Goal: Use online tool/utility: Utilize a website feature to perform a specific function

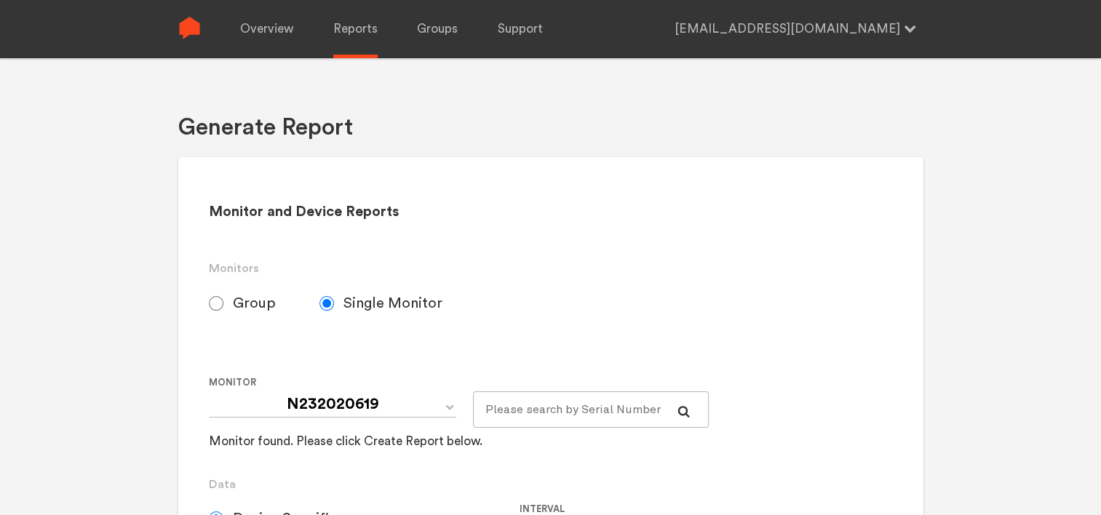
select select "Chugoku Electrical Instruments Default Group"
click at [241, 301] on span "Group" at bounding box center [254, 303] width 43 height 17
click at [223, 301] on input "Group" at bounding box center [216, 303] width 15 height 15
radio input "true"
radio input "false"
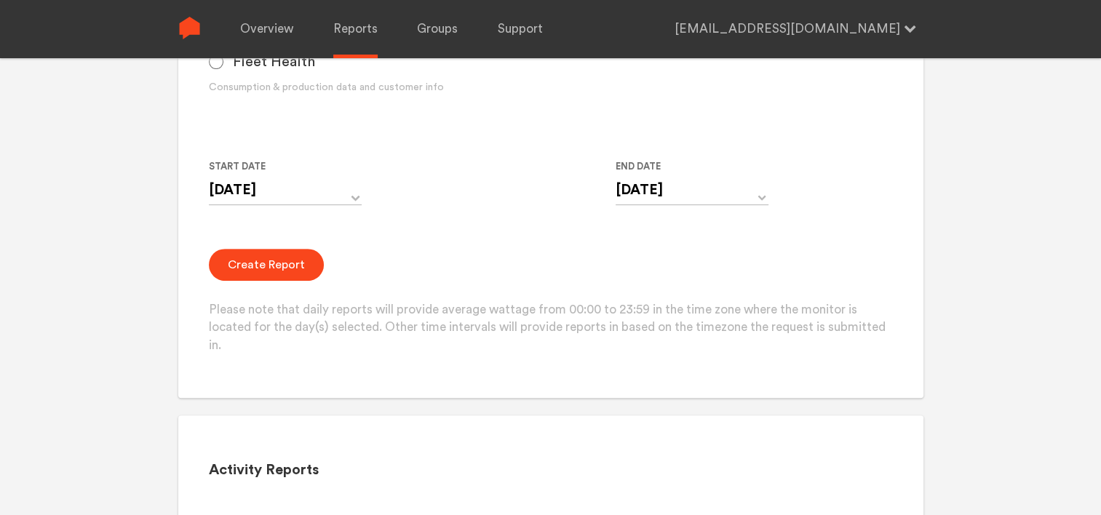
scroll to position [509, 0]
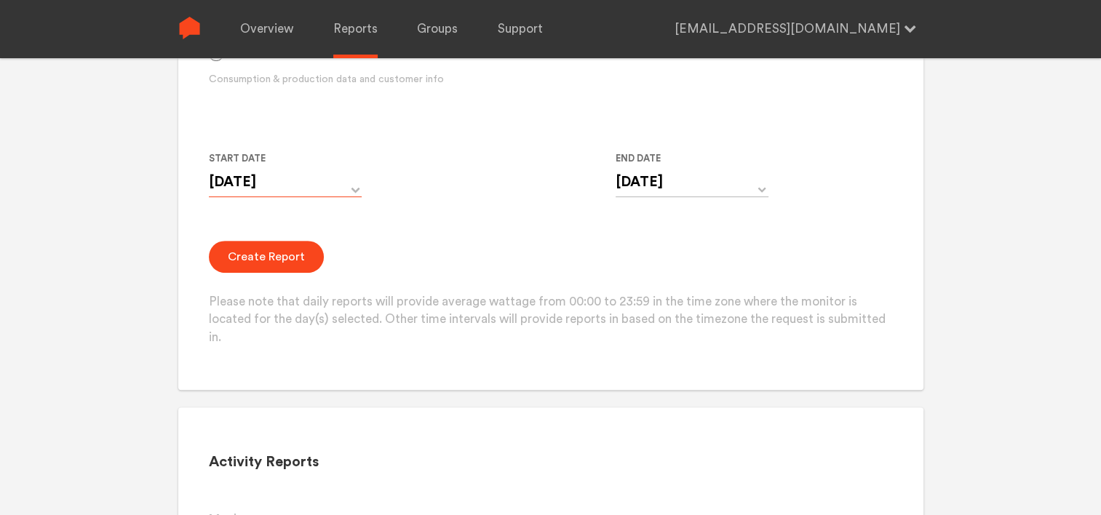
click at [335, 190] on input "[DATE]" at bounding box center [285, 182] width 153 height 30
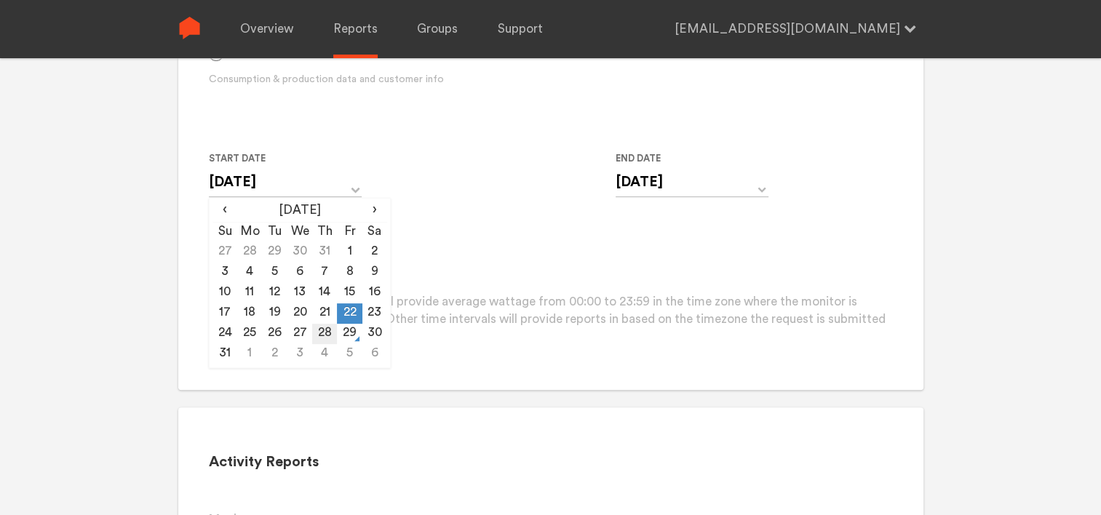
click at [323, 332] on td "28" at bounding box center [324, 334] width 25 height 20
type input "[DATE]"
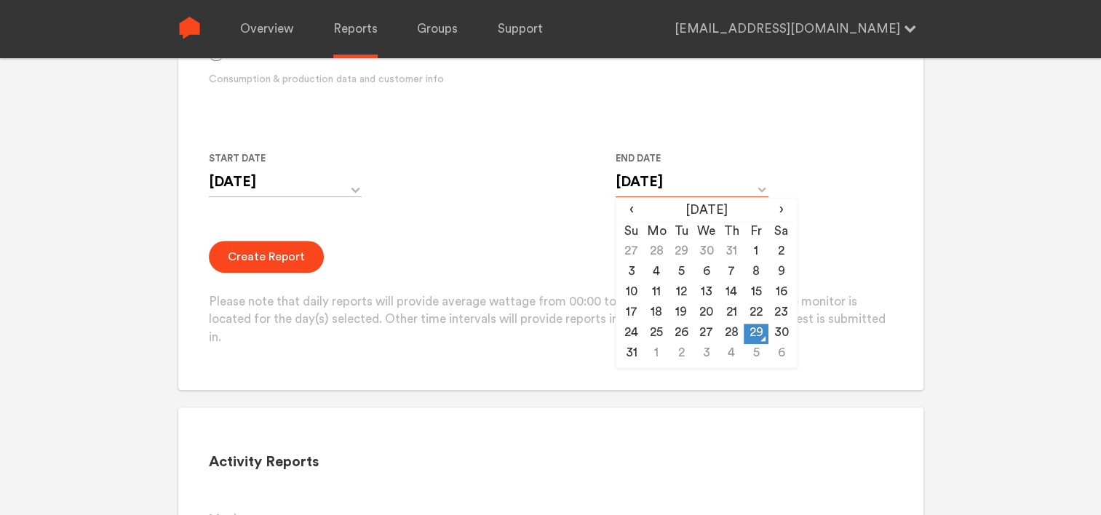
click at [684, 183] on input "[DATE]" at bounding box center [691, 182] width 153 height 30
click at [738, 335] on td "28" at bounding box center [731, 334] width 25 height 20
type input "[DATE]"
click at [251, 259] on button "Create Report" at bounding box center [266, 257] width 115 height 32
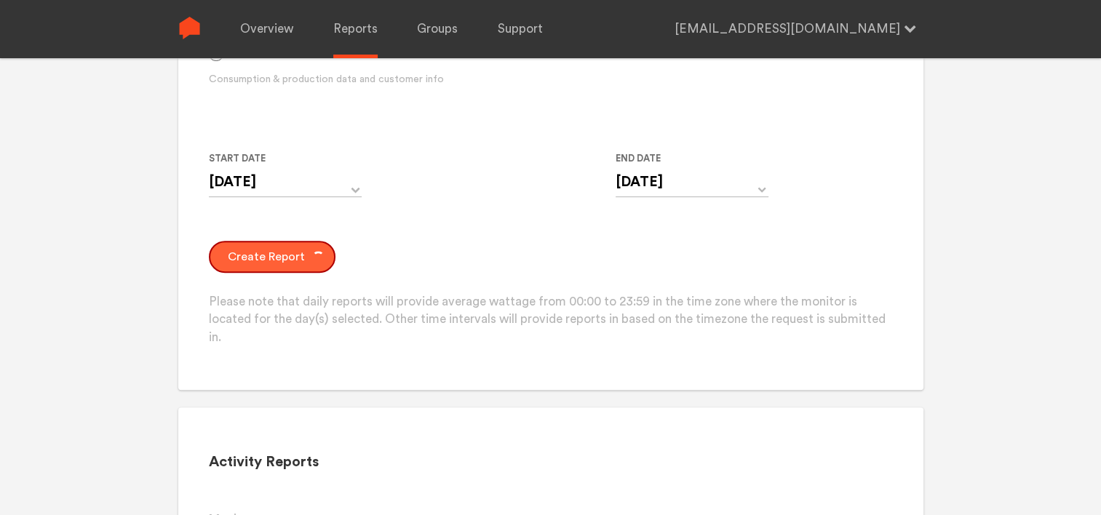
click at [274, 267] on button "Create Report" at bounding box center [272, 257] width 127 height 32
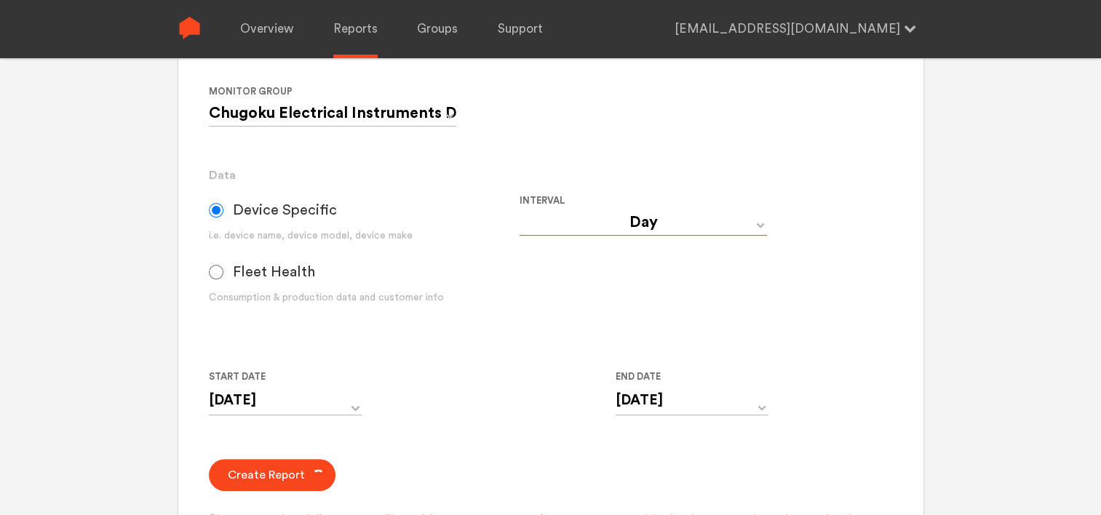
click at [589, 229] on select "Day Year Month Week Hour 30 Minute 15 Minute 5 Minute Minute" at bounding box center [642, 223] width 247 height 26
click at [487, 285] on div "Device Specific i.e. device name, device model, device make Fleet Health Consum…" at bounding box center [364, 254] width 311 height 124
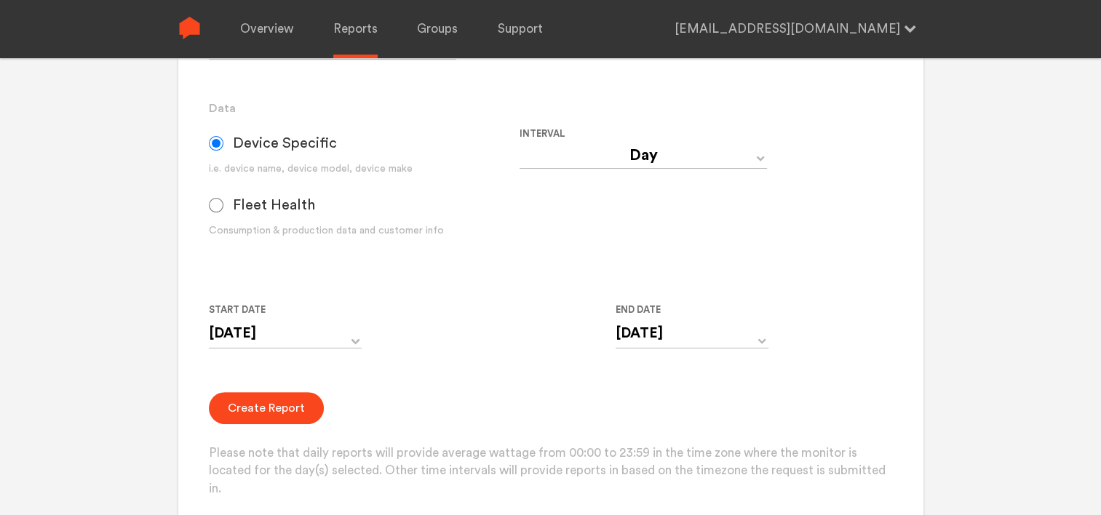
scroll to position [436, 0]
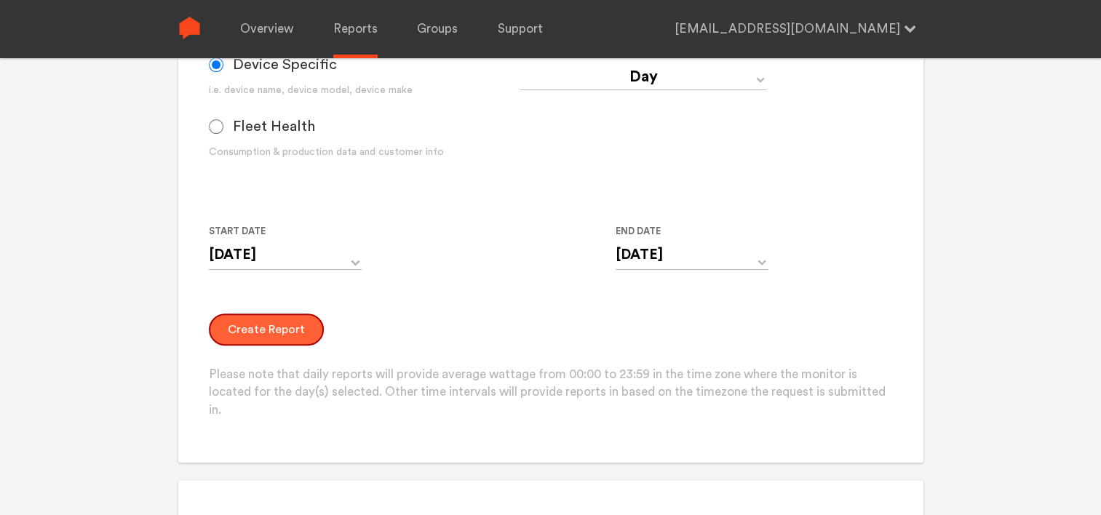
click at [230, 321] on button "Create Report" at bounding box center [266, 330] width 115 height 32
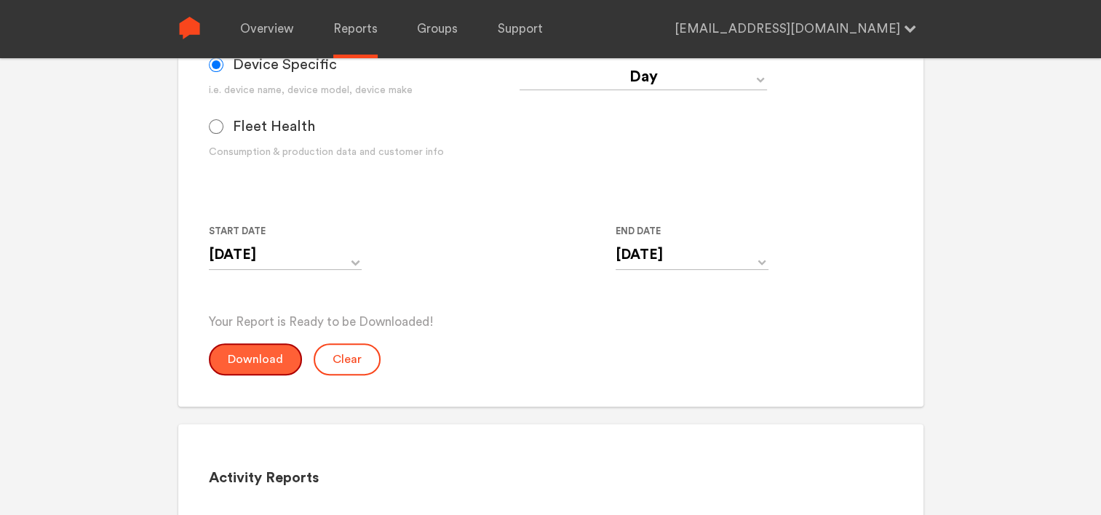
click at [279, 354] on button "Download" at bounding box center [255, 359] width 93 height 32
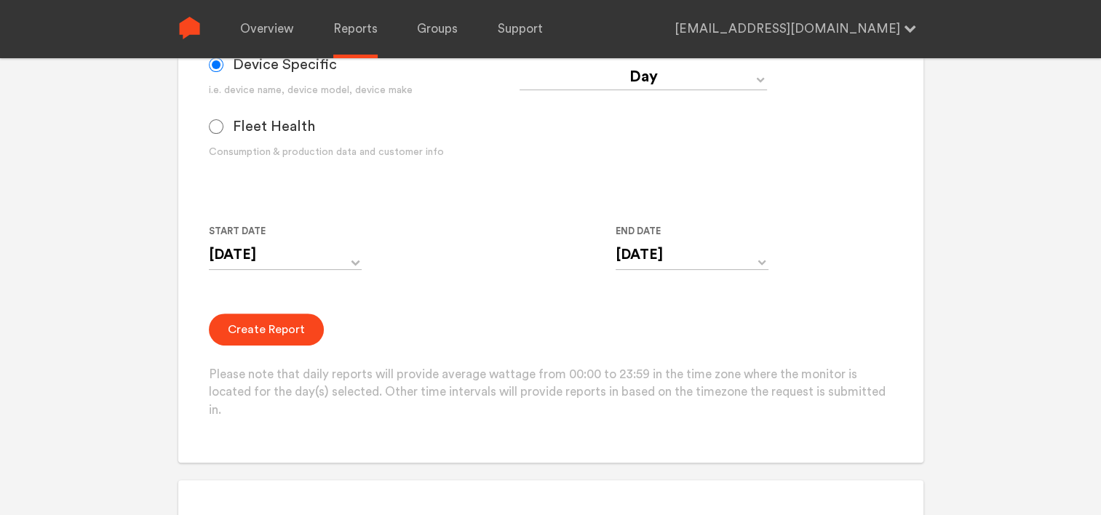
click at [676, 75] on select "Day Year Month Week Hour 30 Minute 15 Minute 5 Minute Minute" at bounding box center [642, 77] width 247 height 26
select select "Minute"
click at [519, 64] on select "Day Year Month Week Hour 30 Minute 15 Minute 5 Minute Minute" at bounding box center [642, 77] width 247 height 26
type input "[DATE] 12:00 AM"
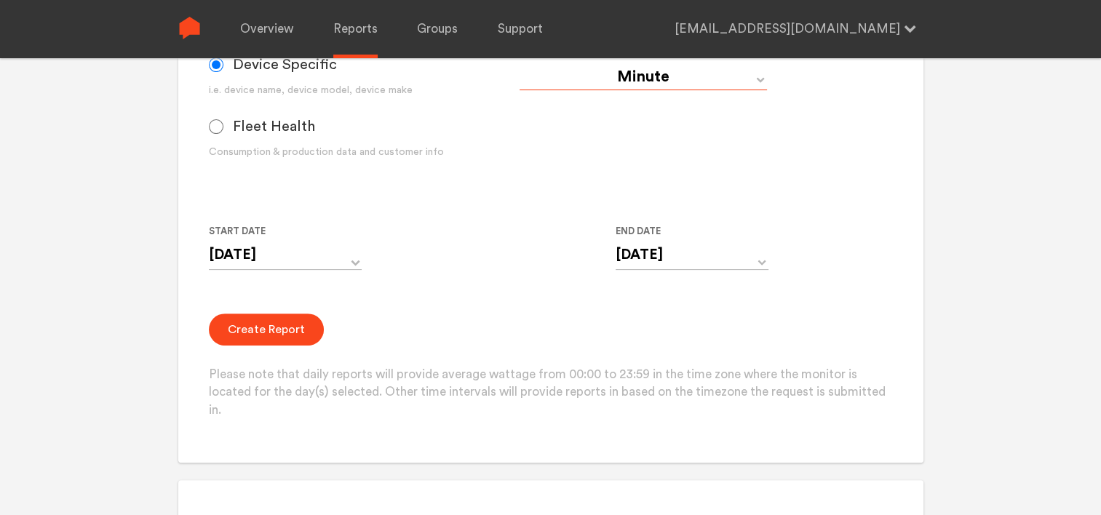
type input "[DATE] 11:59 PM"
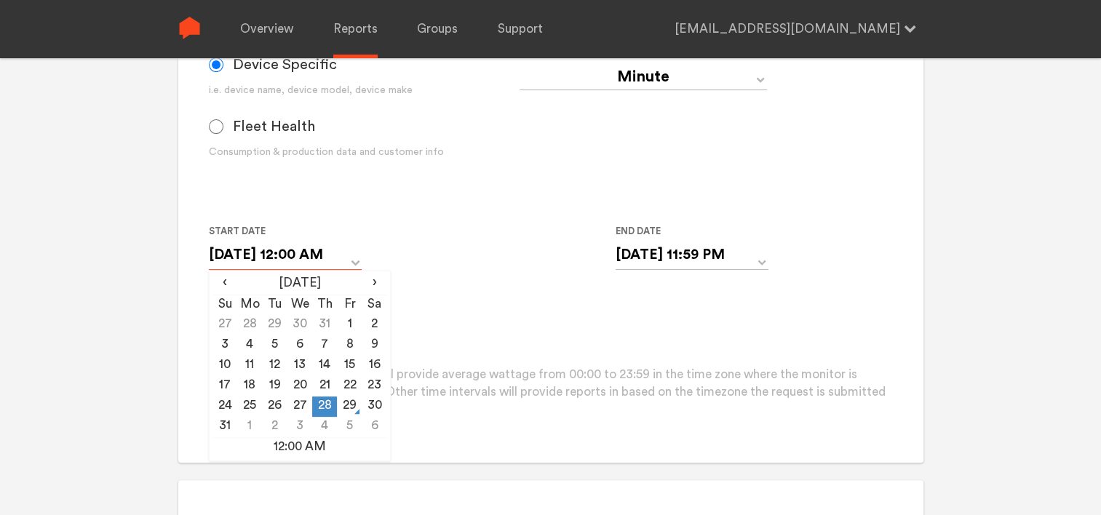
click at [329, 253] on input "[DATE] 12:00 AM" at bounding box center [285, 255] width 153 height 30
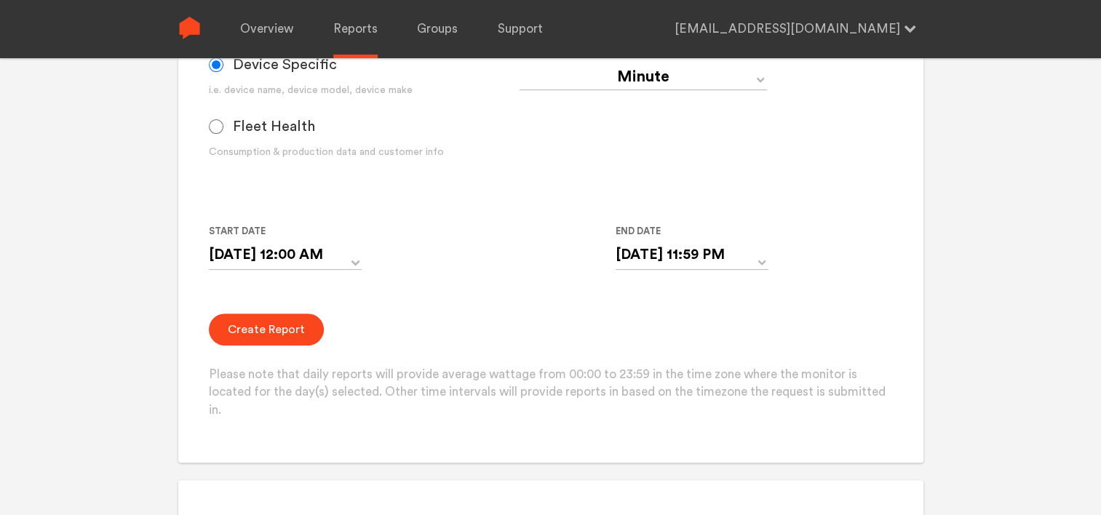
click at [450, 300] on form "Group Single Monitor Monitor Group Chugoku Electrical Instruments Default Group…" at bounding box center [550, 134] width 683 height 571
click at [253, 335] on button "Create Report" at bounding box center [266, 330] width 115 height 32
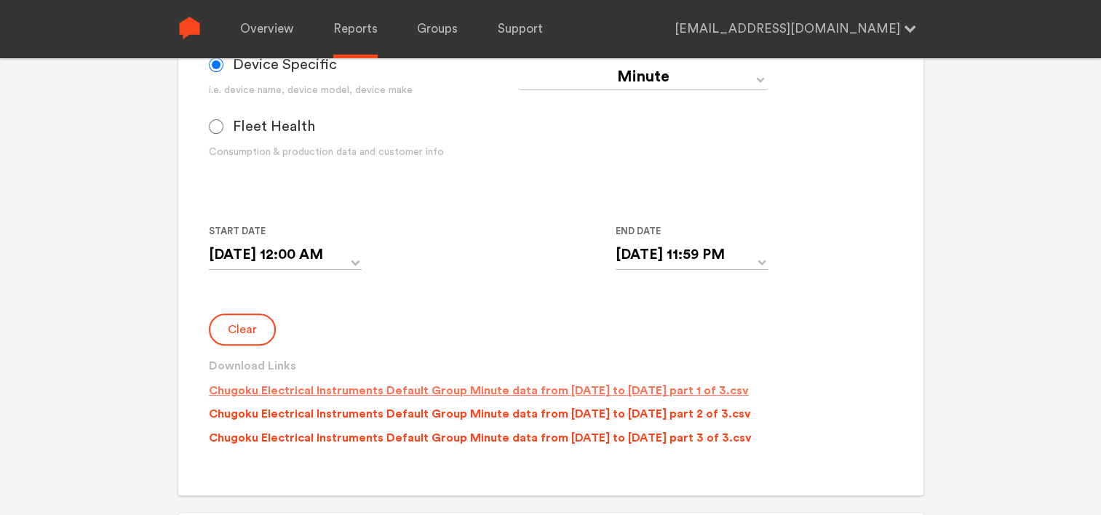
click at [463, 386] on p "Chugoku Electrical Instruments Default Group Minute data from [DATE] to [DATE] …" at bounding box center [479, 390] width 540 height 17
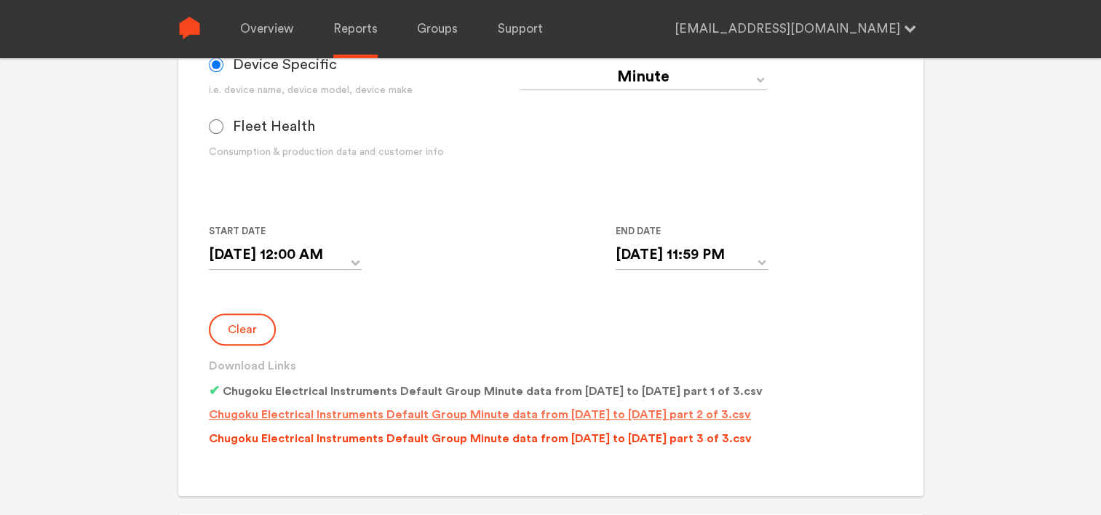
click at [396, 416] on p "Chugoku Electrical Instruments Default Group Minute data from [DATE] to [DATE] …" at bounding box center [480, 414] width 542 height 17
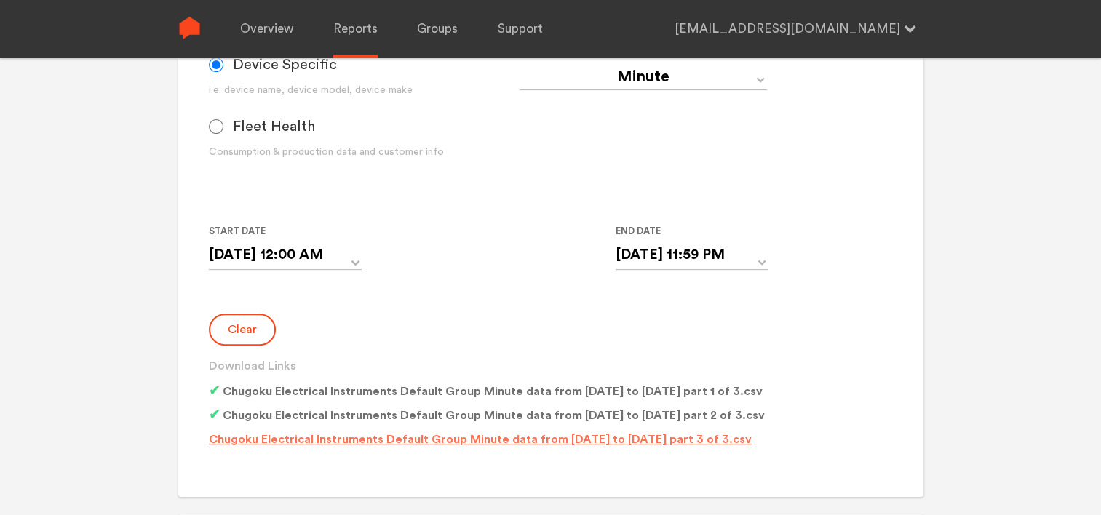
click at [400, 442] on p "Chugoku Electrical Instruments Default Group Minute data from [DATE] to [DATE] …" at bounding box center [480, 439] width 543 height 17
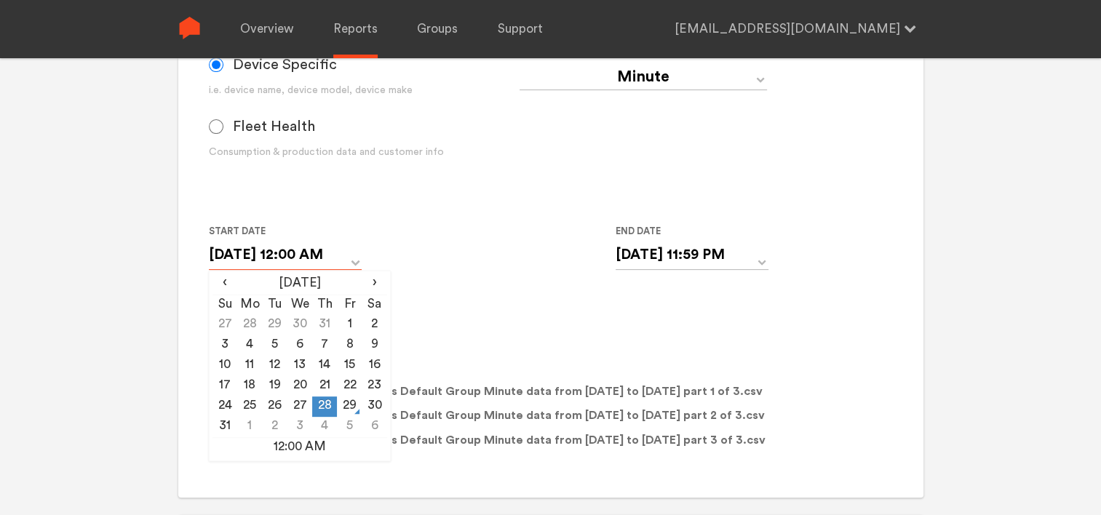
click at [324, 252] on input "[DATE] 12:00 AM" at bounding box center [285, 255] width 153 height 30
click at [299, 408] on td "27" at bounding box center [299, 406] width 25 height 20
type input "[DATE] 12:00 AM"
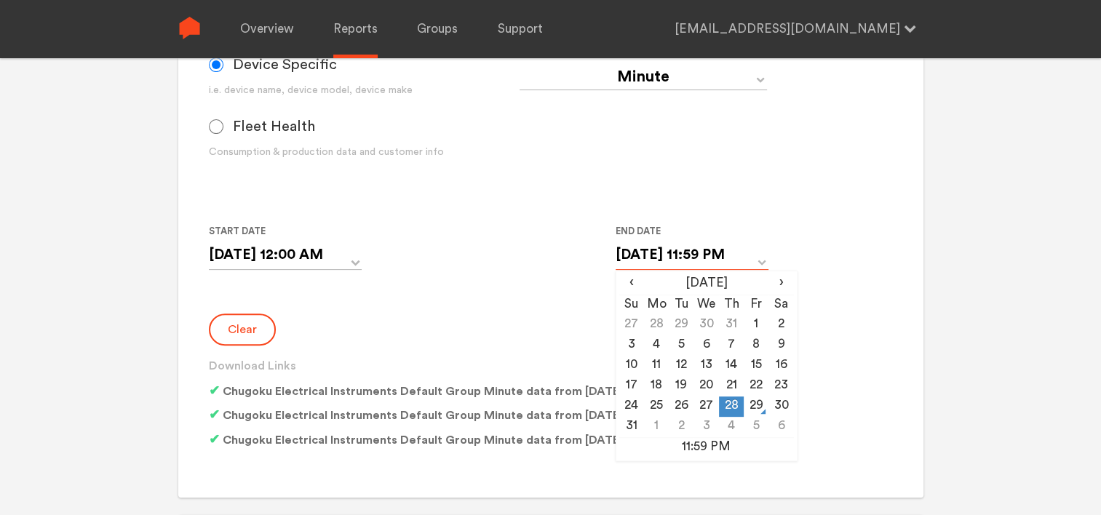
click at [647, 252] on input "[DATE] 11:59 PM" at bounding box center [691, 255] width 153 height 30
click at [709, 404] on td "27" at bounding box center [705, 406] width 25 height 20
type input "[DATE] 11:59 PM"
click at [378, 324] on div "Clear Download Links Chugoku Electrical Instruments Default Group Minute data f…" at bounding box center [550, 384] width 683 height 141
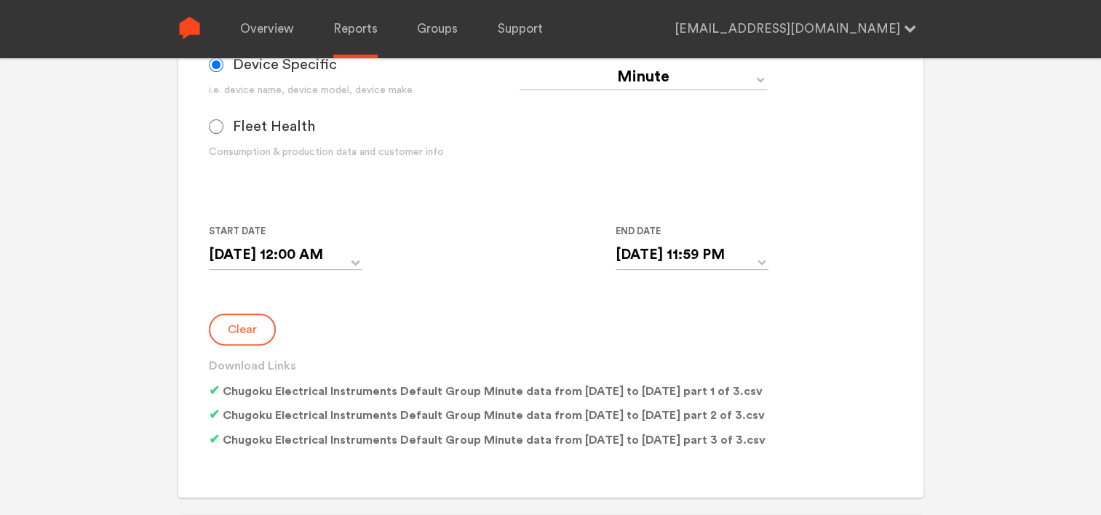
click at [260, 332] on button "Clear" at bounding box center [242, 330] width 67 height 32
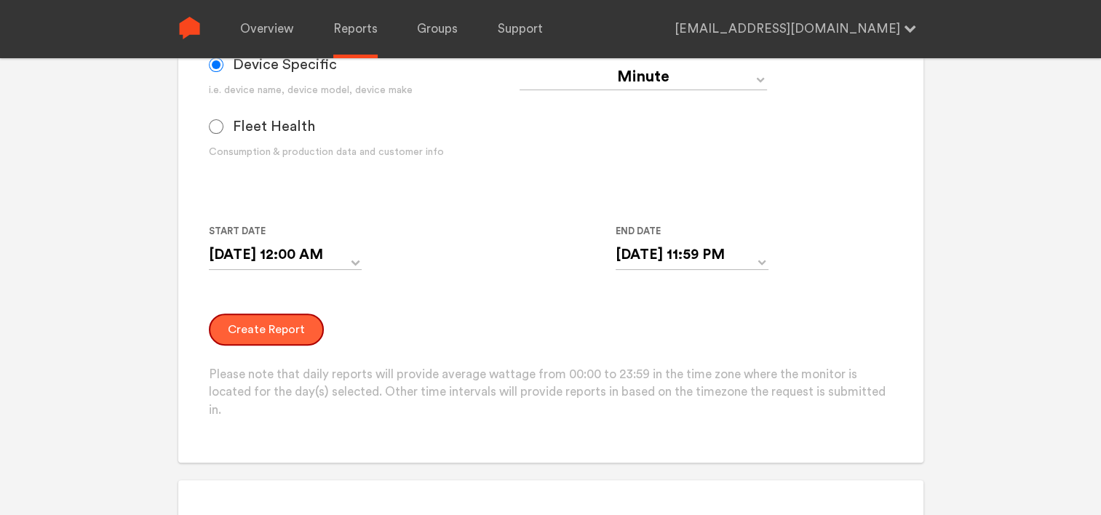
click at [286, 332] on button "Create Report" at bounding box center [266, 330] width 115 height 32
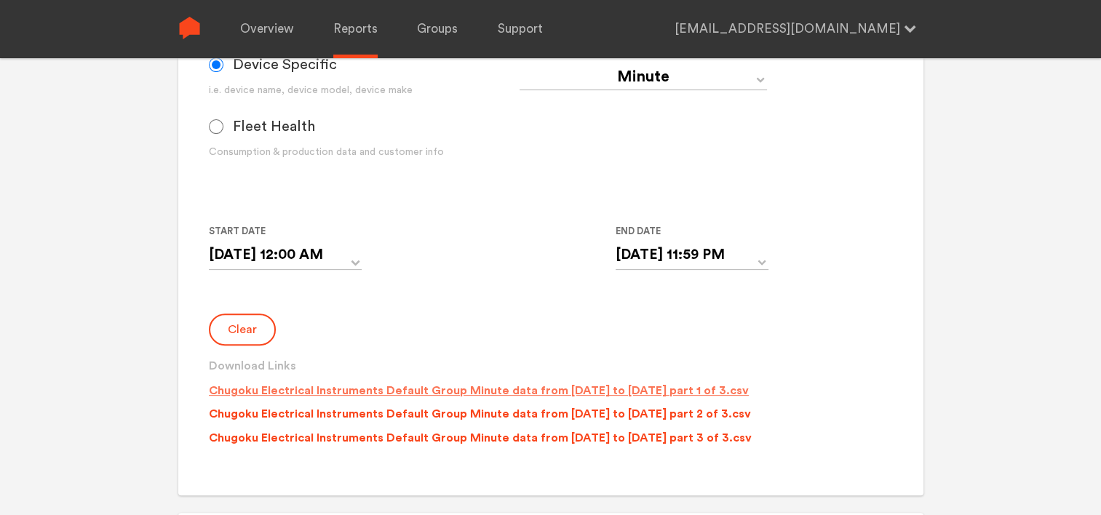
click at [468, 389] on p "Chugoku Electrical Instruments Default Group Minute data from [DATE] to [DATE] …" at bounding box center [479, 390] width 540 height 17
click at [471, 416] on p "Chugoku Electrical Instruments Default Group Minute data from [DATE] to [DATE] …" at bounding box center [480, 413] width 542 height 17
click at [472, 440] on p "Chugoku Electrical Instruments Default Group Minute data from [DATE] to [DATE] …" at bounding box center [480, 437] width 543 height 17
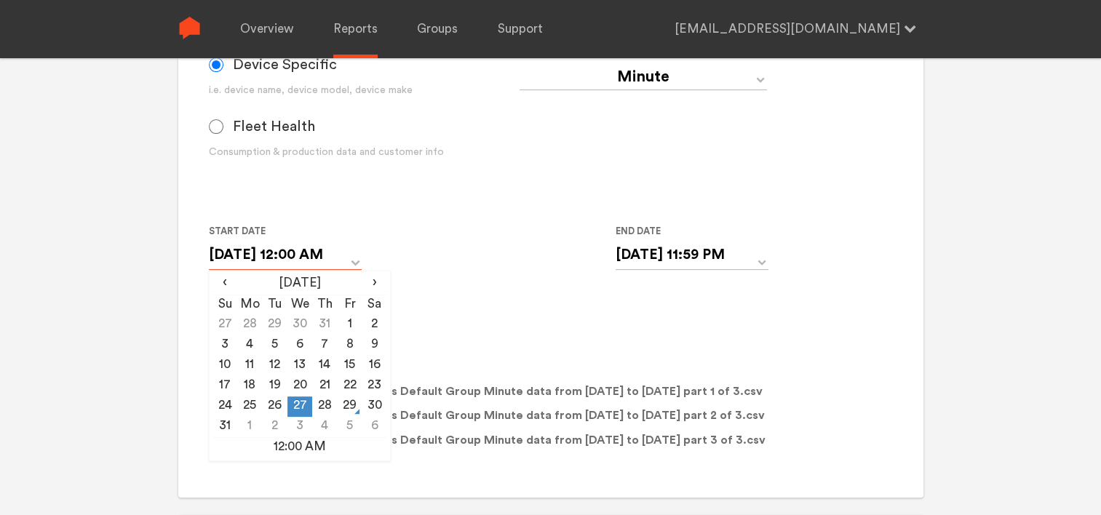
click at [320, 250] on input "[DATE] 12:00 AM" at bounding box center [285, 255] width 153 height 30
drag, startPoint x: 271, startPoint y: 406, endPoint x: 298, endPoint y: 389, distance: 32.3
click at [271, 406] on td "26" at bounding box center [275, 406] width 25 height 20
type input "[DATE] 12:00 AM"
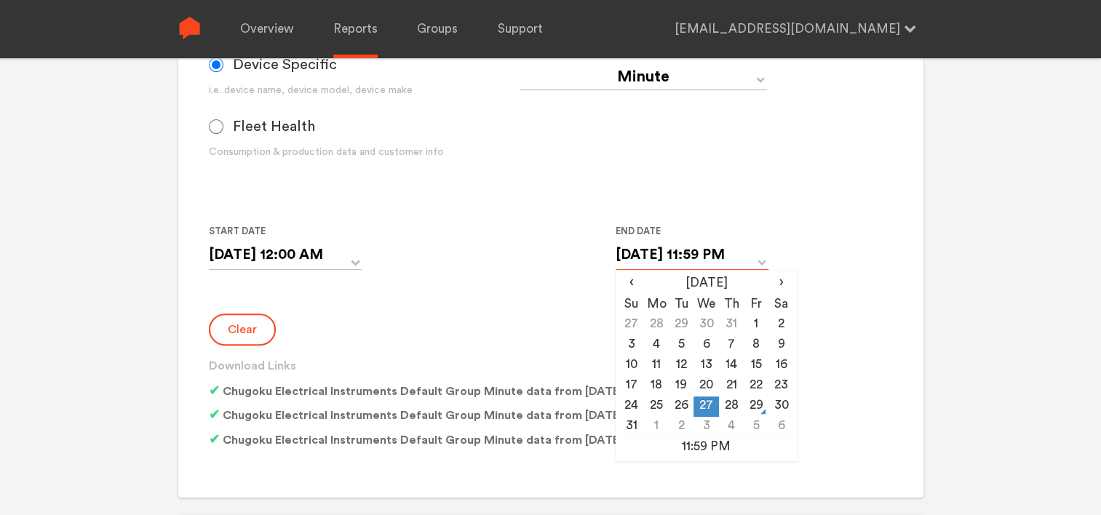
drag, startPoint x: 659, startPoint y: 257, endPoint x: 660, endPoint y: 280, distance: 23.3
click at [661, 258] on input "[DATE] 11:59 PM" at bounding box center [691, 255] width 153 height 30
click at [681, 405] on td "26" at bounding box center [681, 406] width 25 height 20
type input "[DATE] 11:59 PM"
click at [250, 329] on button "Clear" at bounding box center [242, 330] width 67 height 32
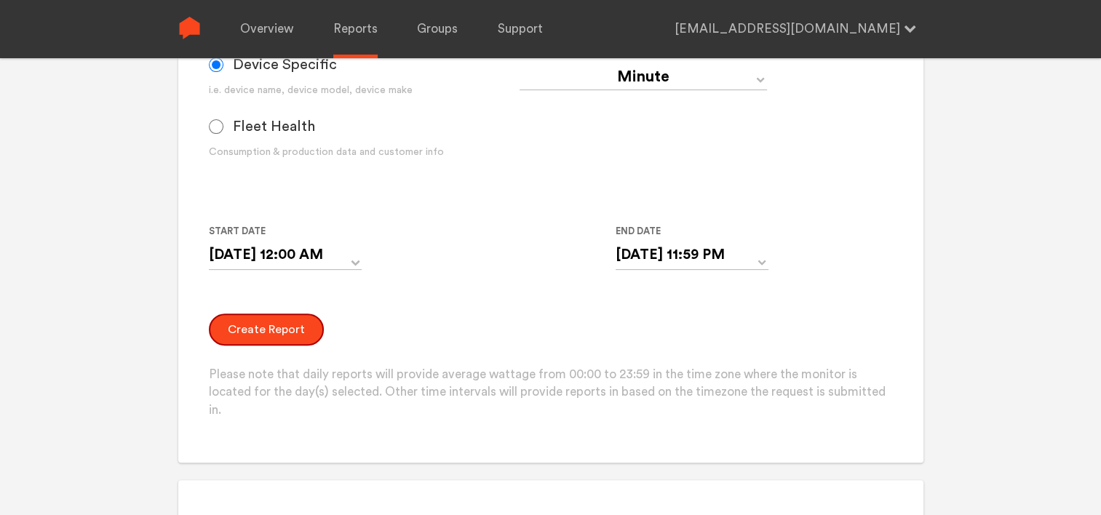
click at [250, 328] on button "Create Report" at bounding box center [266, 330] width 115 height 32
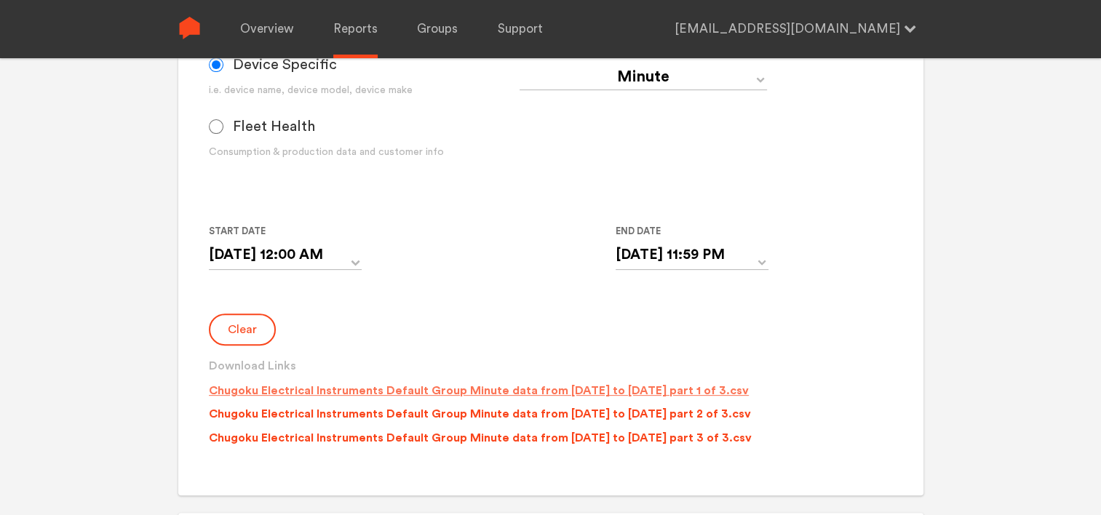
drag, startPoint x: 486, startPoint y: 372, endPoint x: 485, endPoint y: 387, distance: 14.6
click at [486, 380] on p "Download Links Chugoku Electrical Instruments Default Group Minute data from [D…" at bounding box center [550, 404] width 683 height 95
click at [483, 391] on p "Chugoku Electrical Instruments Default Group Minute data from [DATE] to [DATE] …" at bounding box center [479, 390] width 540 height 17
click at [477, 418] on p "Chugoku Electrical Instruments Default Group Minute data from [DATE] to [DATE] …" at bounding box center [480, 413] width 542 height 17
click at [477, 436] on p "Chugoku Electrical Instruments Default Group Minute data from [DATE] to [DATE] …" at bounding box center [480, 437] width 543 height 17
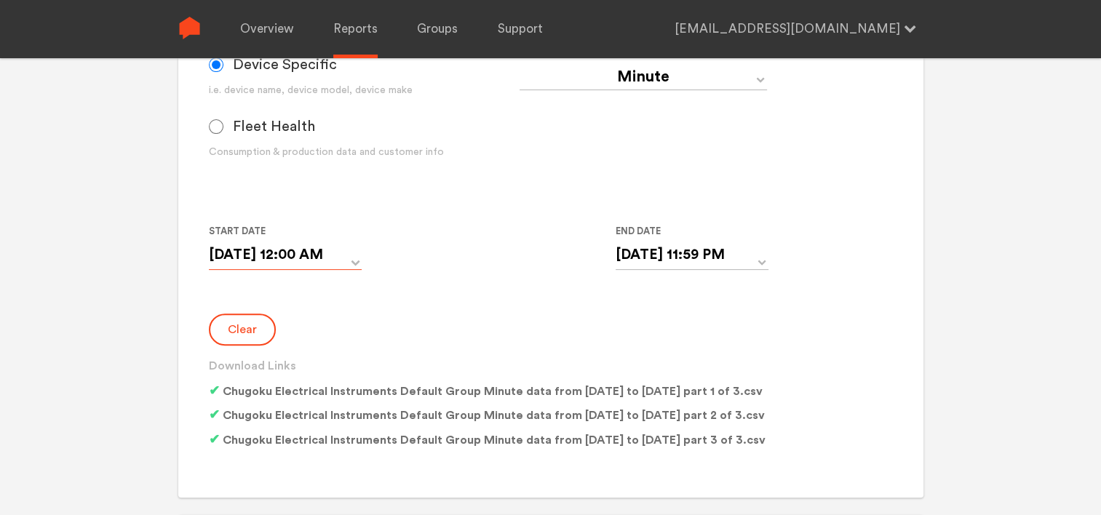
click at [324, 255] on input "[DATE] 12:00 AM" at bounding box center [285, 255] width 153 height 30
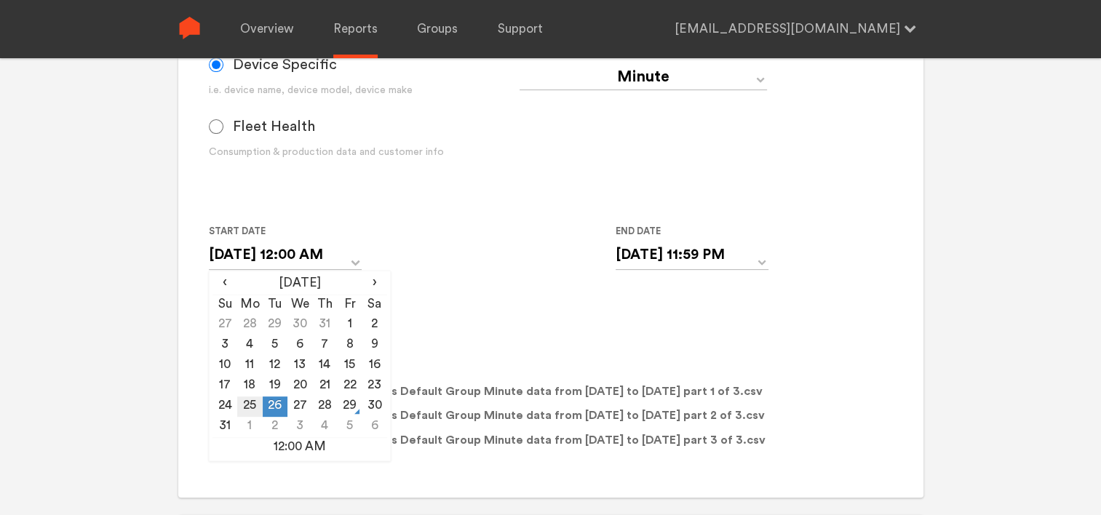
click at [254, 405] on td "25" at bounding box center [249, 406] width 25 height 20
type input "[DATE] 12:00 AM"
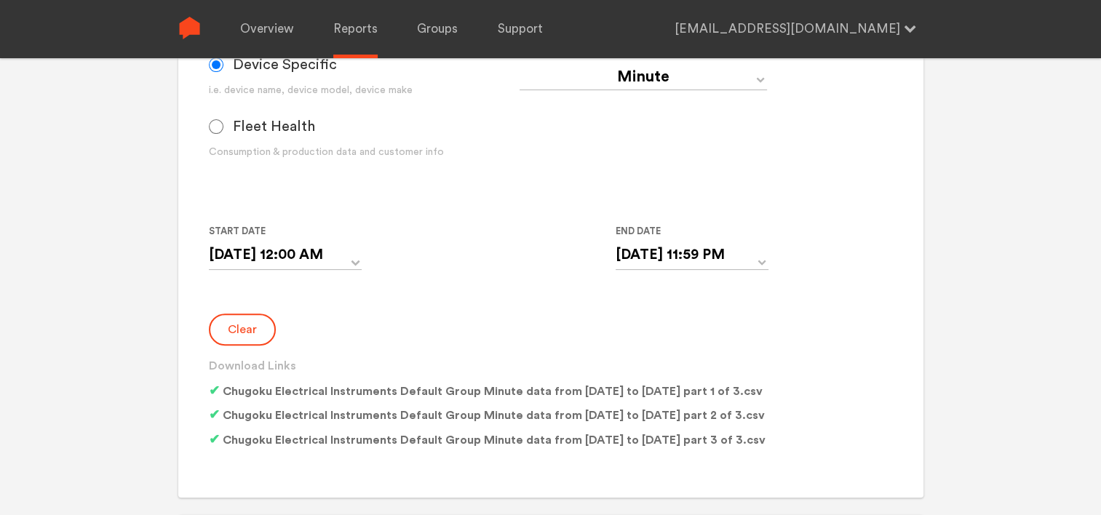
click at [515, 306] on form "Group Single Monitor Monitor Group Chugoku Electrical Instruments Default Group…" at bounding box center [550, 152] width 683 height 606
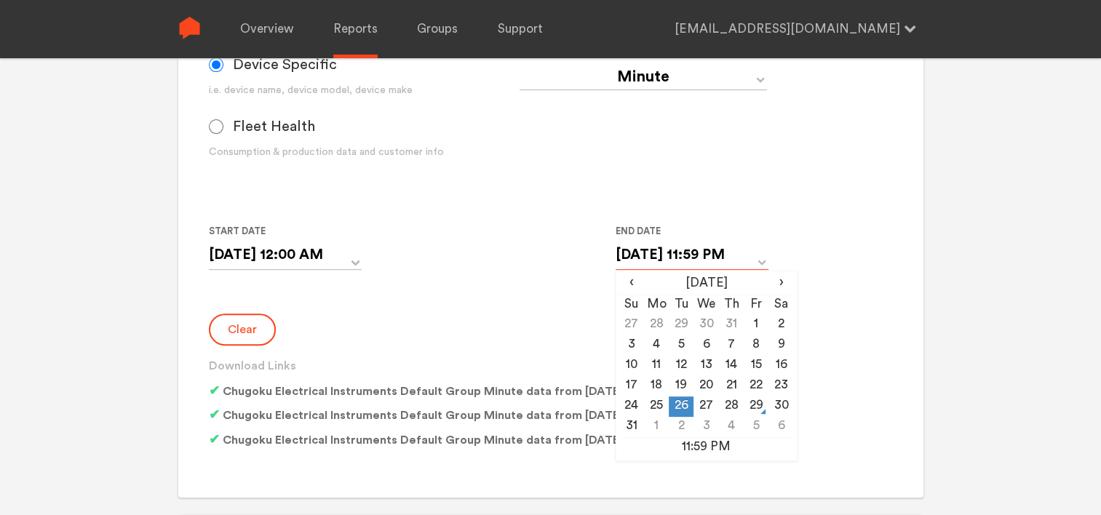
click at [623, 259] on input "[DATE] 11:59 PM" at bounding box center [691, 255] width 153 height 30
click at [648, 410] on td "25" at bounding box center [656, 406] width 25 height 20
type input "[DATE] 11:59 PM"
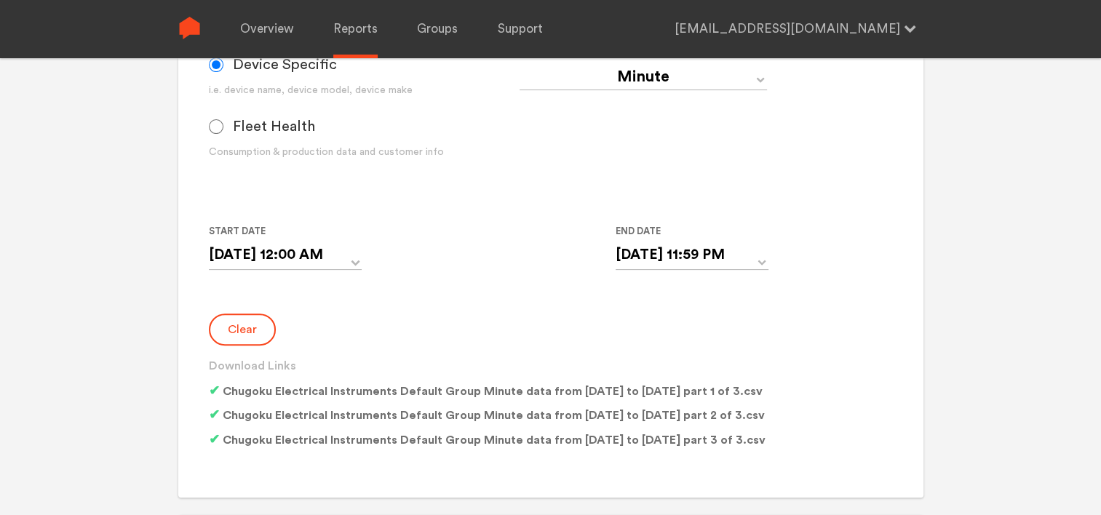
click at [455, 308] on form "Group Single Monitor Monitor Group Chugoku Electrical Instruments Default Group…" at bounding box center [550, 152] width 683 height 606
click at [250, 329] on button "Clear" at bounding box center [242, 330] width 67 height 32
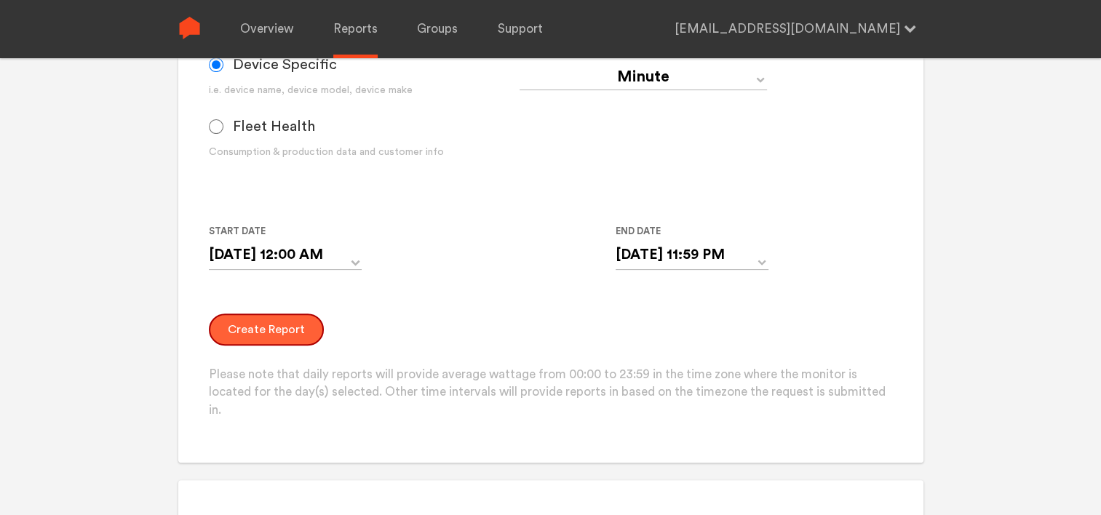
drag, startPoint x: 271, startPoint y: 330, endPoint x: 300, endPoint y: 332, distance: 28.5
click at [276, 331] on button "Create Report" at bounding box center [266, 330] width 115 height 32
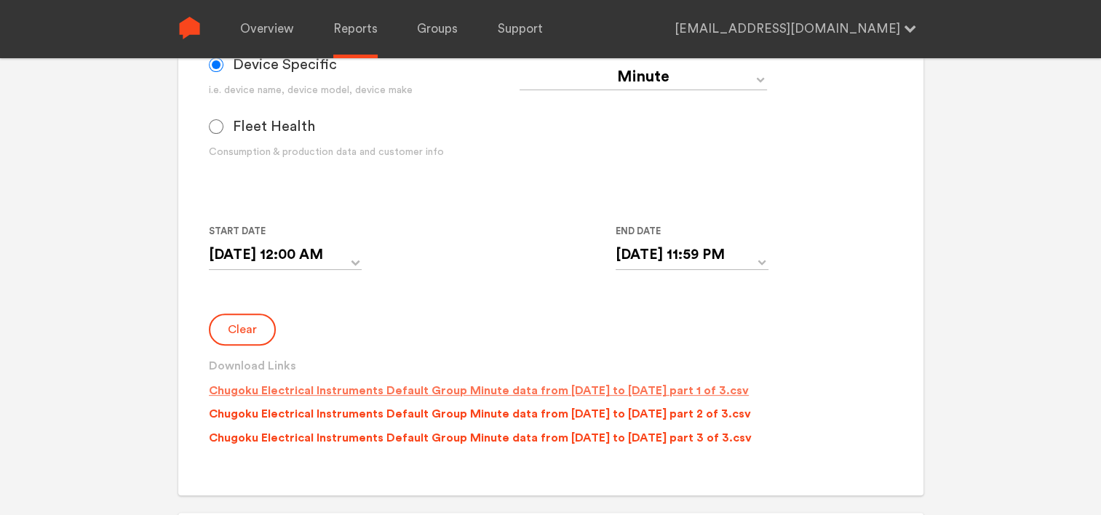
drag, startPoint x: 487, startPoint y: 388, endPoint x: 490, endPoint y: 404, distance: 17.0
click at [487, 388] on p "Chugoku Electrical Instruments Default Group Minute data from [DATE] to [DATE] …" at bounding box center [479, 390] width 540 height 17
click at [491, 412] on p "Chugoku Electrical Instruments Default Group Minute data from [DATE] to [DATE] …" at bounding box center [480, 413] width 542 height 17
click at [493, 433] on p "Chugoku Electrical Instruments Default Group Minute data from [DATE] to [DATE] …" at bounding box center [480, 437] width 543 height 17
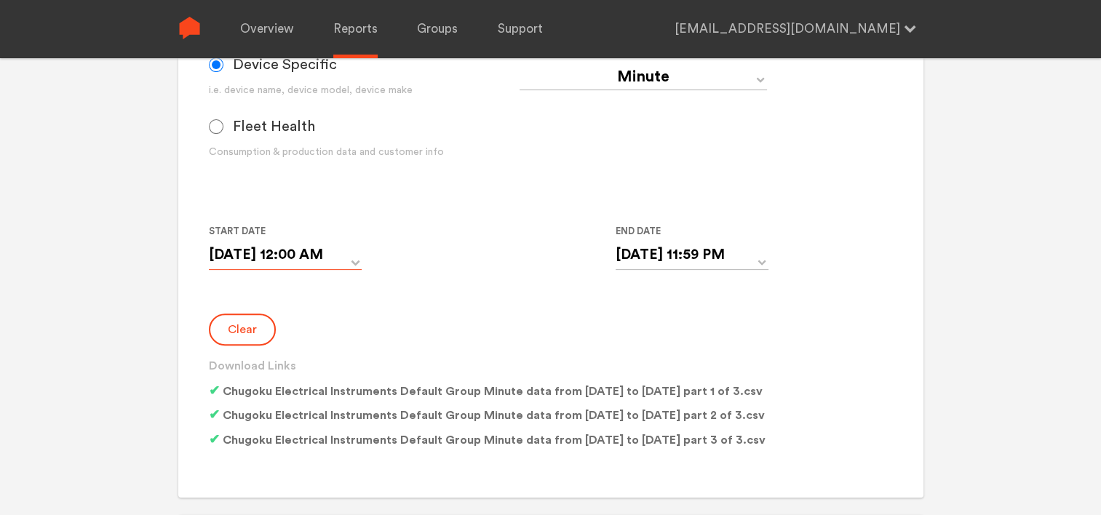
click at [359, 256] on input "[DATE] 12:00 AM" at bounding box center [285, 255] width 153 height 30
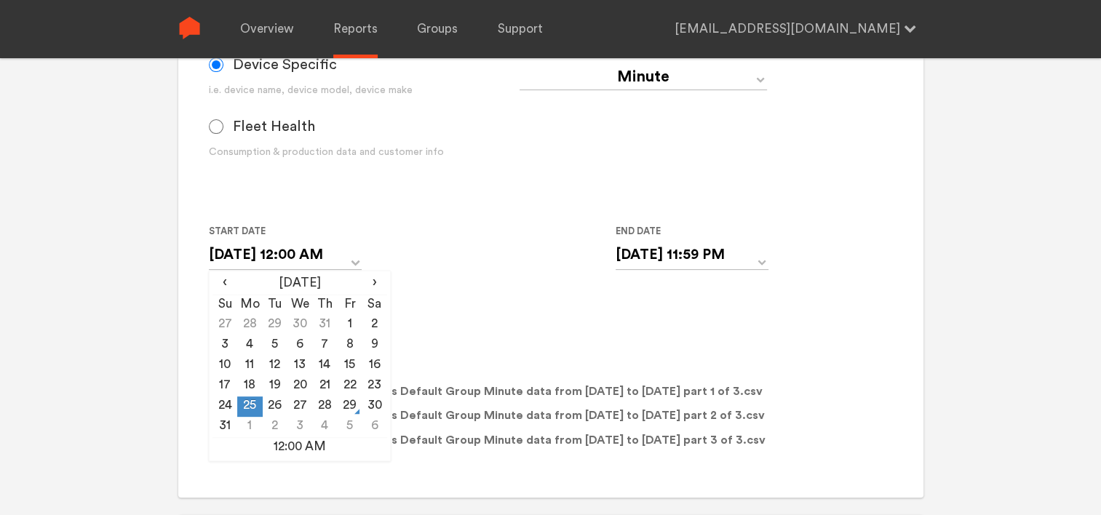
click at [476, 353] on div "Clear Download Links Chugoku Electrical Instruments Default Group Minute data f…" at bounding box center [550, 384] width 683 height 141
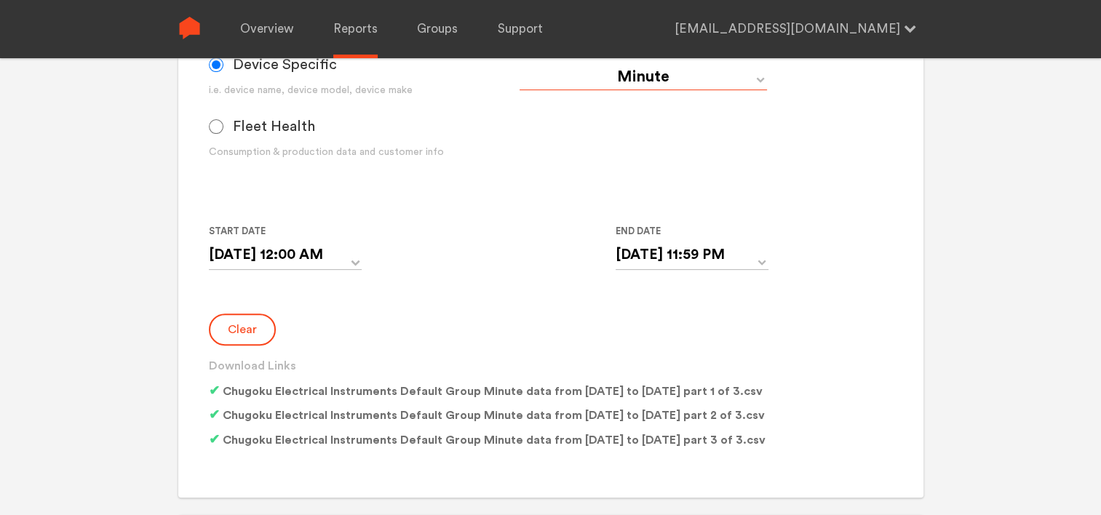
drag, startPoint x: 671, startPoint y: 70, endPoint x: 671, endPoint y: 90, distance: 20.4
click at [671, 70] on select "Day Year Month Week Hour 30 Minute 15 Minute 5 Minute Minute" at bounding box center [642, 77] width 247 height 26
select select "Day"
click at [519, 64] on select "Day Year Month Week Hour 30 Minute 15 Minute 5 Minute Minute" at bounding box center [642, 77] width 247 height 26
type input "[DATE]"
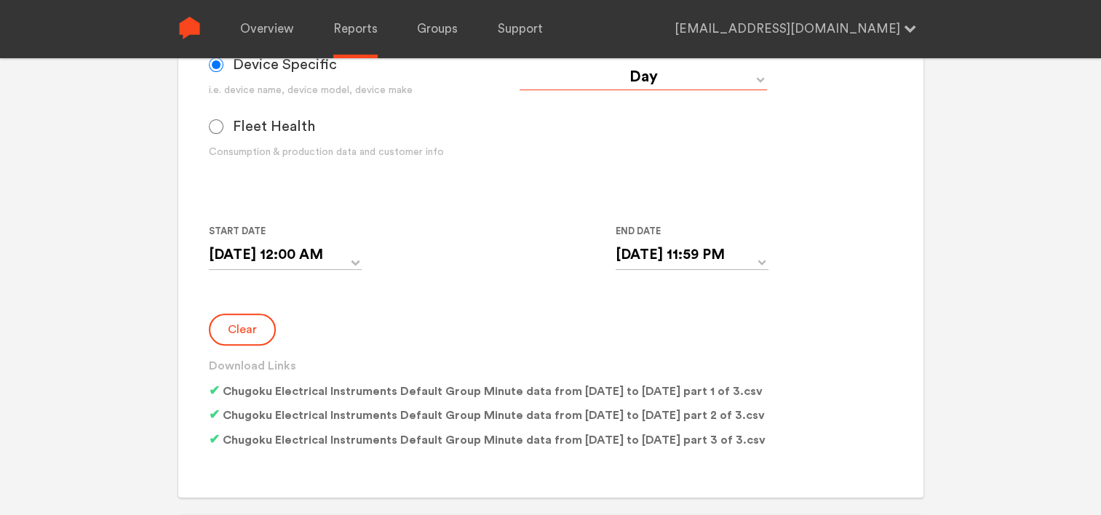
type input "[DATE]"
click at [255, 330] on button "Clear" at bounding box center [242, 330] width 67 height 32
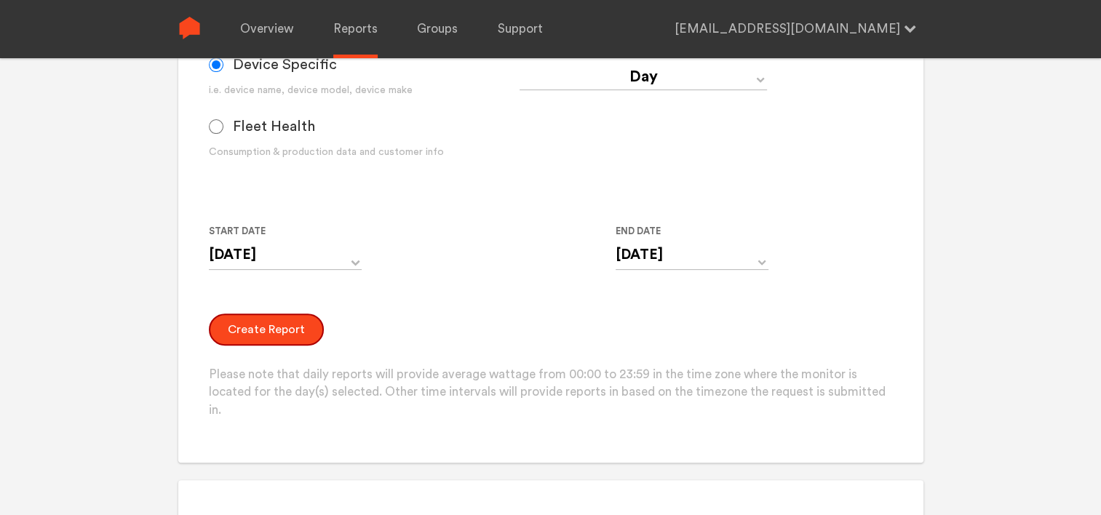
click at [255, 330] on button "Create Report" at bounding box center [266, 330] width 115 height 32
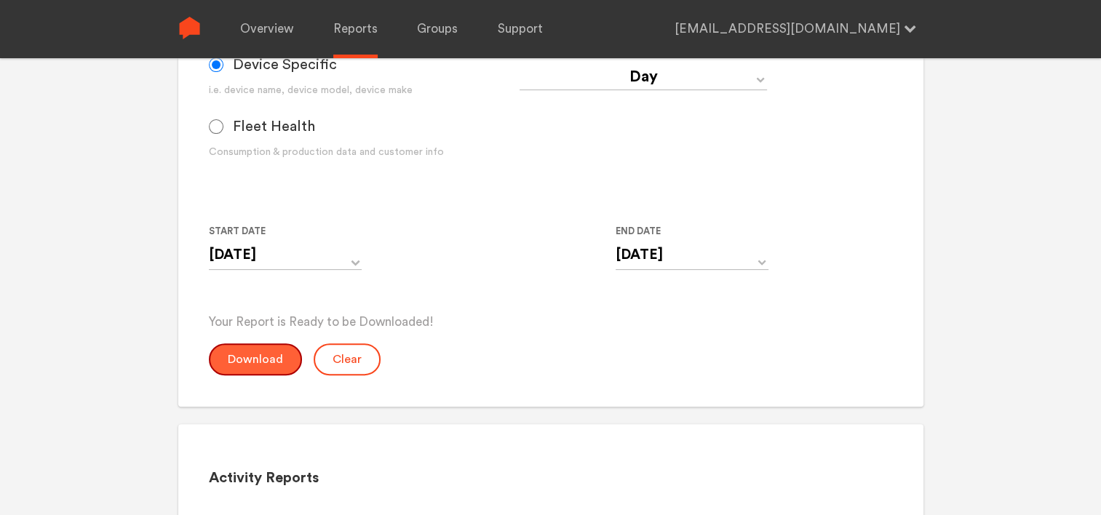
click at [266, 352] on button "Download" at bounding box center [255, 359] width 93 height 32
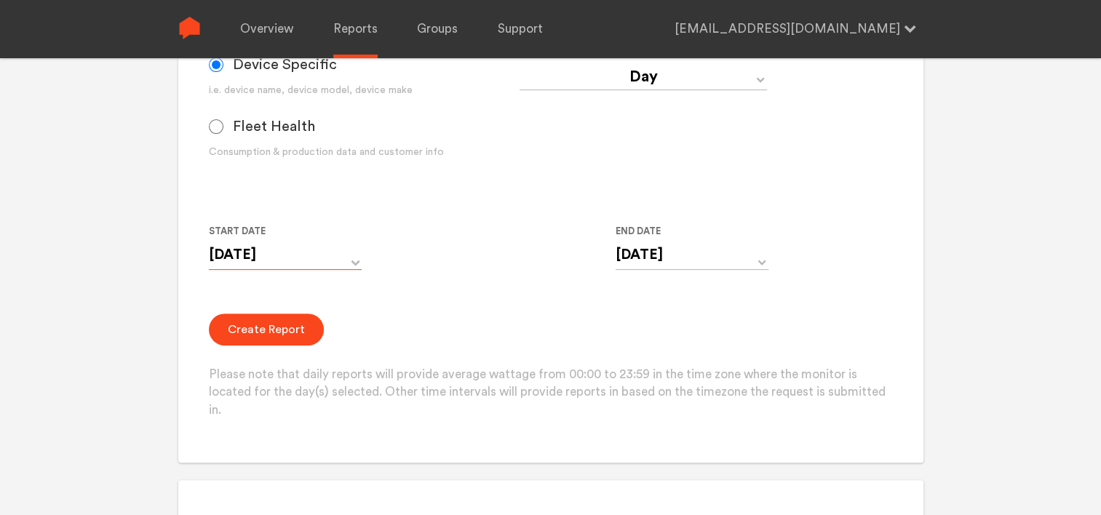
click at [246, 262] on input "[DATE]" at bounding box center [285, 255] width 153 height 30
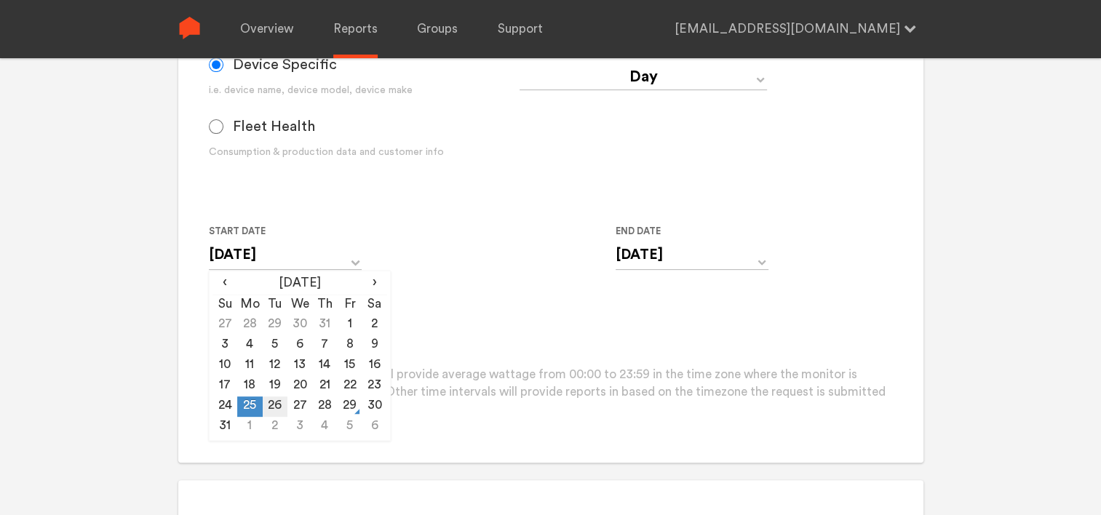
click at [274, 404] on td "26" at bounding box center [275, 406] width 25 height 20
type input "[DATE]"
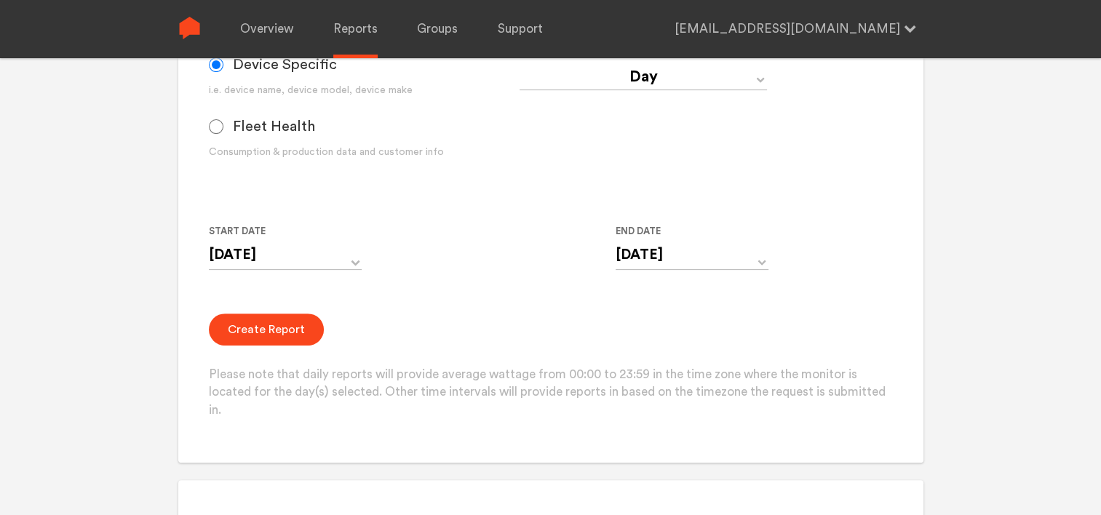
drag, startPoint x: 445, startPoint y: 332, endPoint x: 533, endPoint y: 282, distance: 101.3
click at [454, 332] on div "Create Report Please note that daily reports will provide average wattage from …" at bounding box center [550, 367] width 683 height 106
click at [639, 257] on input "[DATE]" at bounding box center [691, 255] width 153 height 30
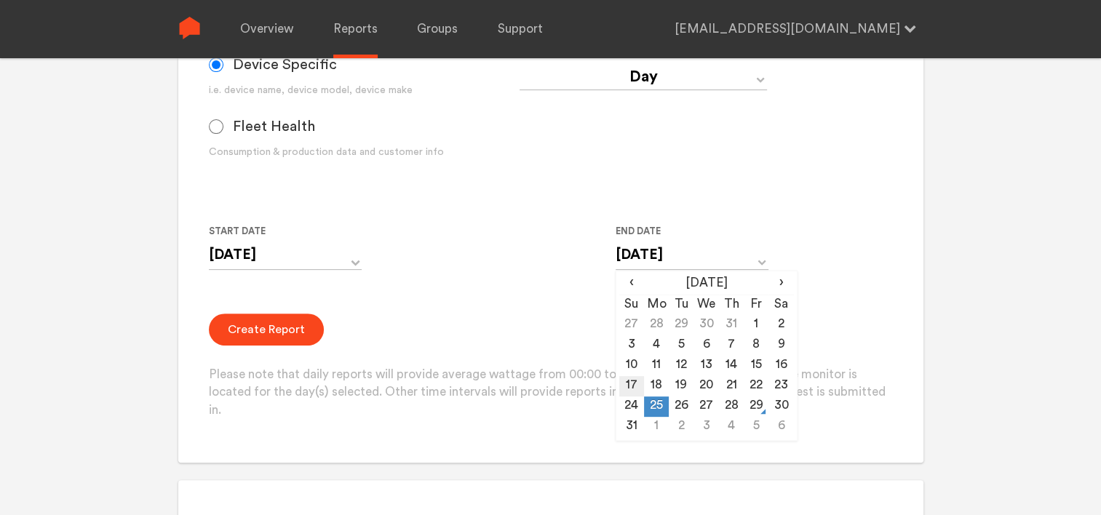
drag, startPoint x: 682, startPoint y: 410, endPoint x: 642, endPoint y: 388, distance: 44.9
click at [682, 409] on td "26" at bounding box center [681, 406] width 25 height 20
type input "[DATE]"
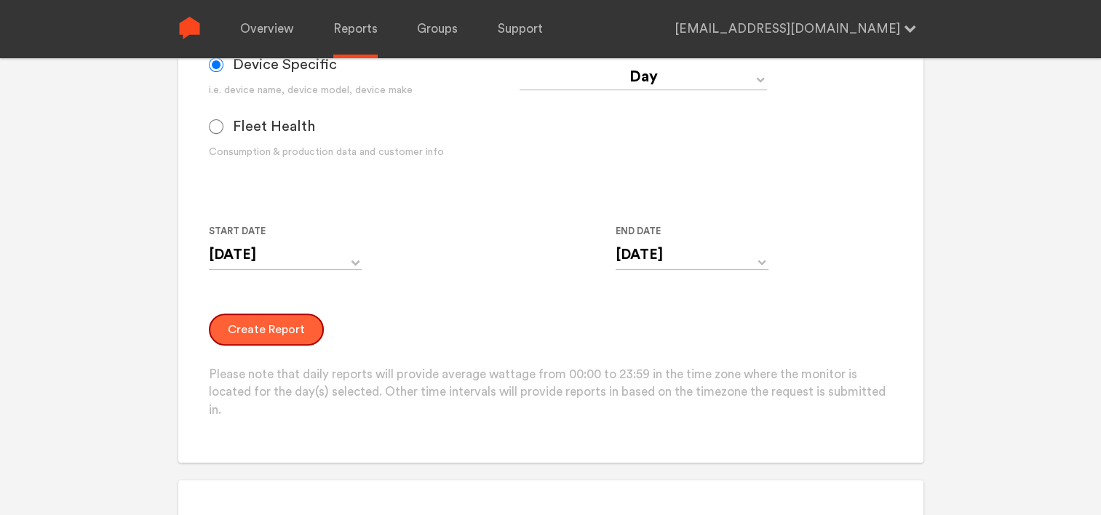
click at [253, 328] on button "Create Report" at bounding box center [266, 330] width 115 height 32
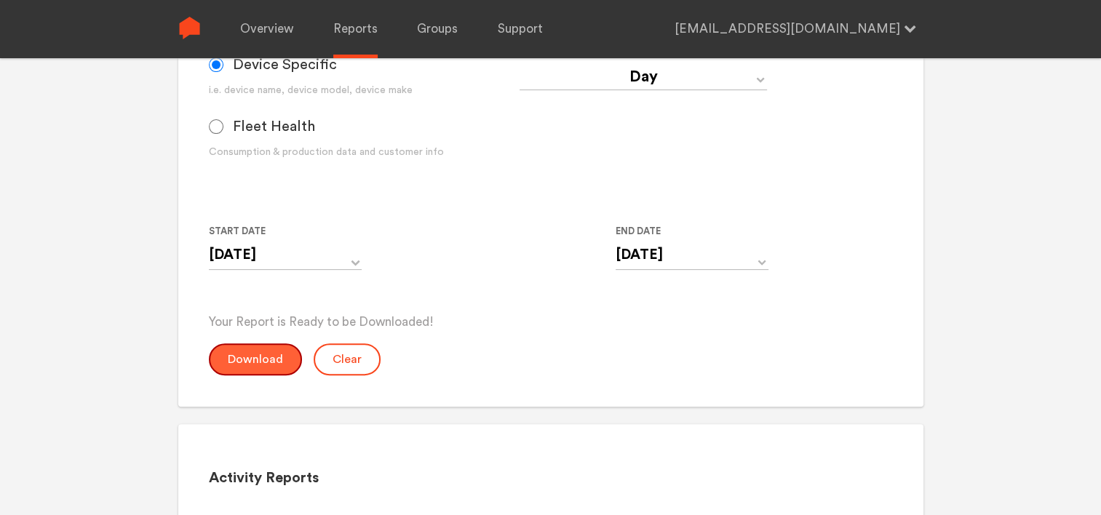
click at [265, 358] on button "Download" at bounding box center [255, 359] width 93 height 32
